Goal: Task Accomplishment & Management: Use online tool/utility

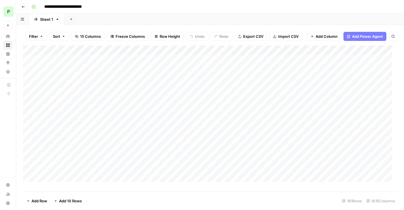
click at [10, 11] on div "P" at bounding box center [8, 12] width 10 height 10
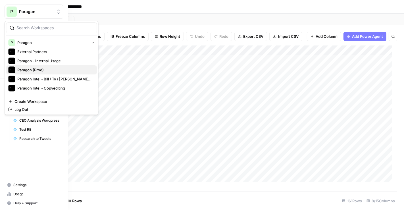
click at [41, 69] on span "Paragon (Prod)" at bounding box center [54, 70] width 75 height 6
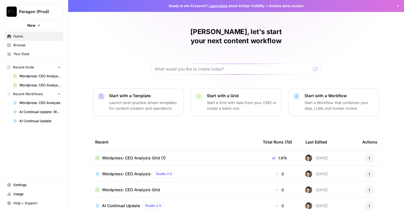
click at [40, 75] on span "Wordpress: CEO Analysis Grid" at bounding box center [39, 76] width 41 height 5
click at [149, 150] on td "Wordpress: CEO Analysis Grid (1)" at bounding box center [175, 158] width 168 height 16
click at [142, 155] on span "Wordpress: CEO Analysis Grid (1)" at bounding box center [134, 158] width 64 height 6
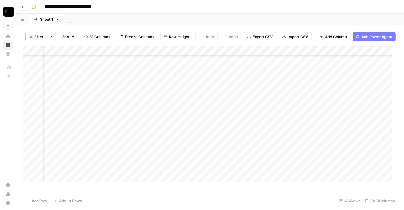
scroll to position [3874, 616]
click at [42, 40] on button "3 Filter" at bounding box center [37, 36] width 22 height 9
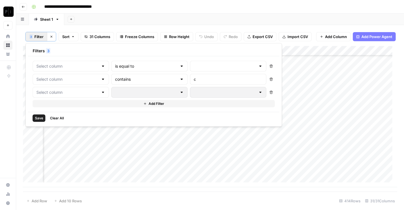
type input "Wordpress: CEO Analysis"
type input "symbol"
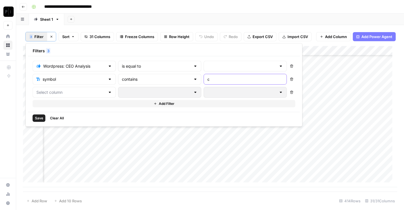
click at [207, 80] on input "c" at bounding box center [245, 79] width 76 height 6
type input "s"
click at [40, 117] on span "Save" at bounding box center [39, 118] width 8 height 5
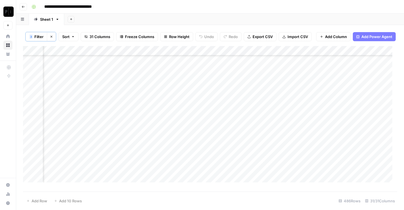
click at [39, 37] on span "Filter" at bounding box center [38, 37] width 9 height 6
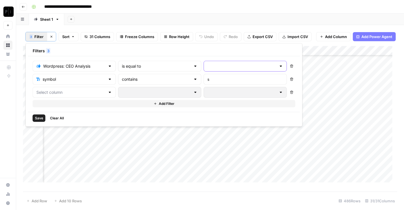
click at [207, 63] on input "text" at bounding box center [241, 66] width 69 height 6
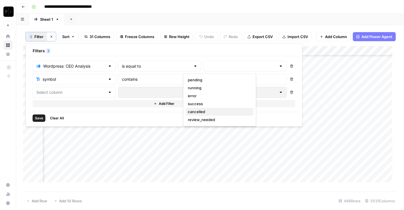
click at [200, 111] on span "cancelled" at bounding box center [218, 112] width 61 height 6
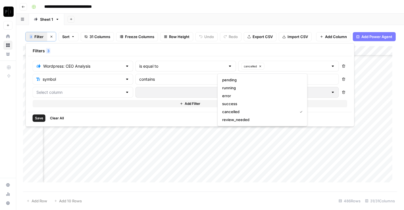
click at [39, 117] on span "Save" at bounding box center [39, 118] width 8 height 5
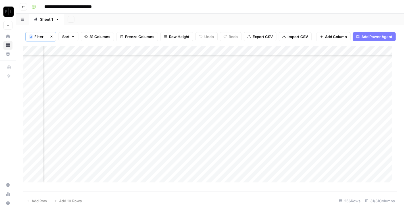
scroll to position [2347, 616]
click at [231, 55] on div "Add Column" at bounding box center [210, 116] width 374 height 141
click at [243, 68] on span "All Rows" at bounding box center [251, 69] width 36 height 6
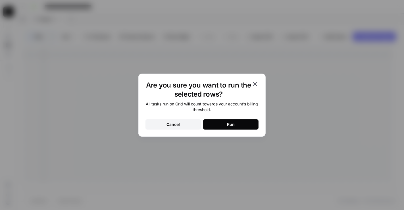
click at [218, 122] on button "Run" at bounding box center [230, 124] width 55 height 10
